Goal: Contribute content: Add original content to the website for others to see

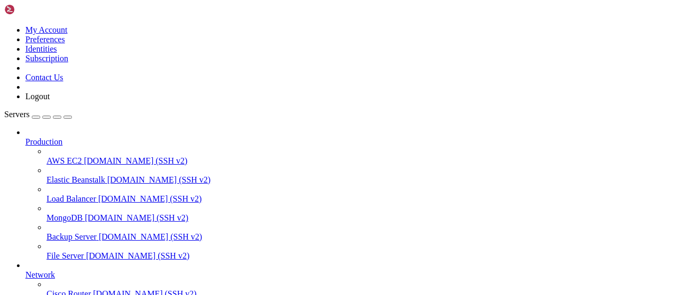
type input "/root/wastul"
type textarea "from quart import Quart, request, jsonify"
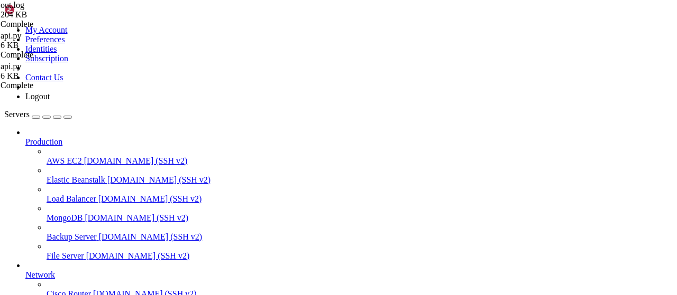
type textarea "[[DATE] 10:37:54 +0000] [134706] [INFO] [TECHNICAL_ID] GET / 1.0 [PHONE_NUMBER]"
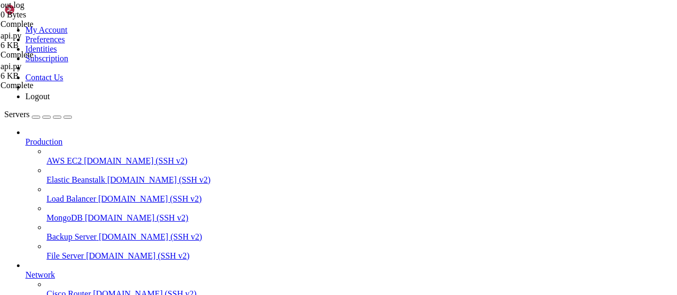
type textarea "[[DATE] 21:55:53 +0000] [134706] [INFO] Running on [URL][TECHNICAL_ID] (CTRL + …"
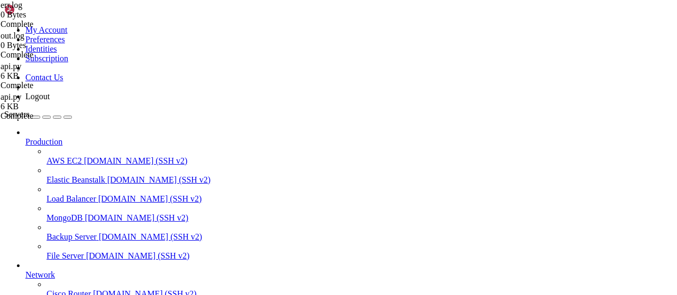
scroll to position [150, 0]
